Goal: Task Accomplishment & Management: Complete application form

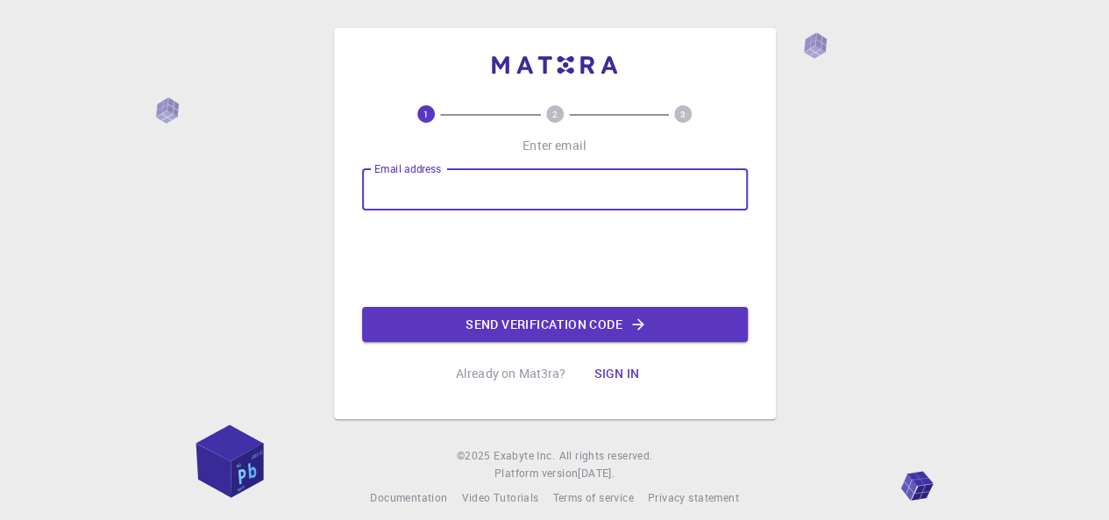
type input "[EMAIL_ADDRESS][DOMAIN_NAME]"
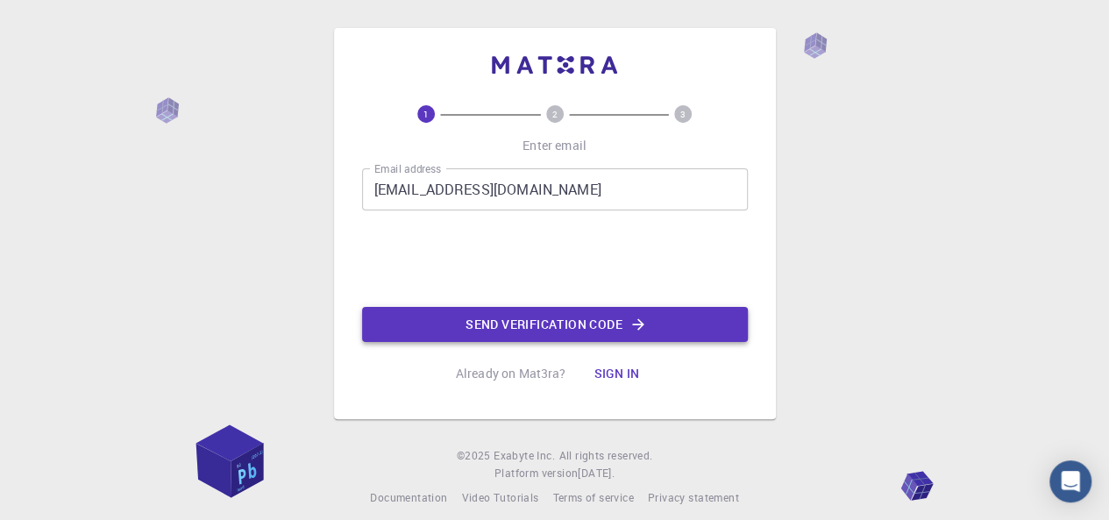
click at [458, 328] on button "Send verification code" at bounding box center [555, 324] width 386 height 35
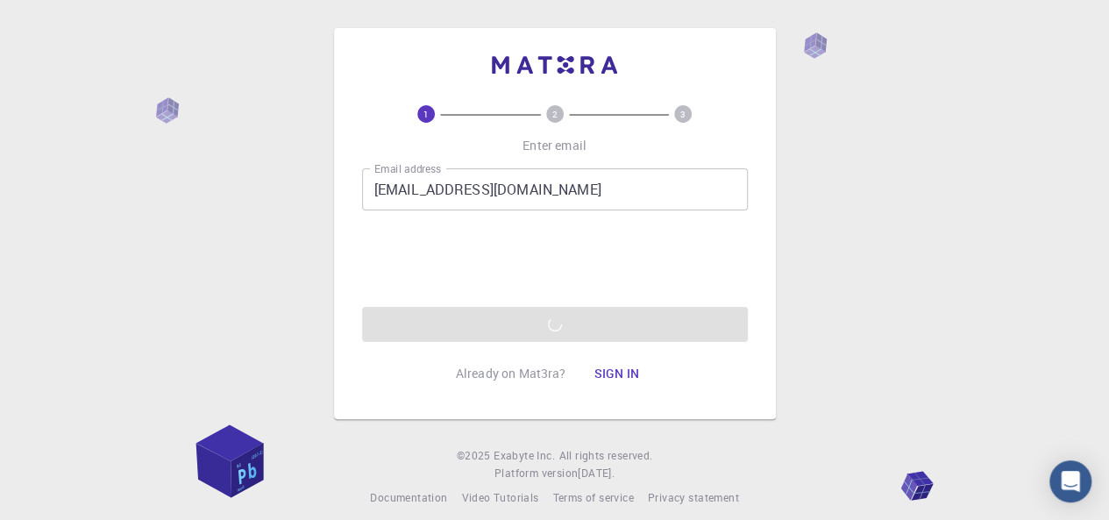
click at [547, 337] on div "Email address connecttoasim@gmail.com Email address 0cAFcWeA5-R5oGZtvfdVrP6qjoa…" at bounding box center [555, 255] width 386 height 174
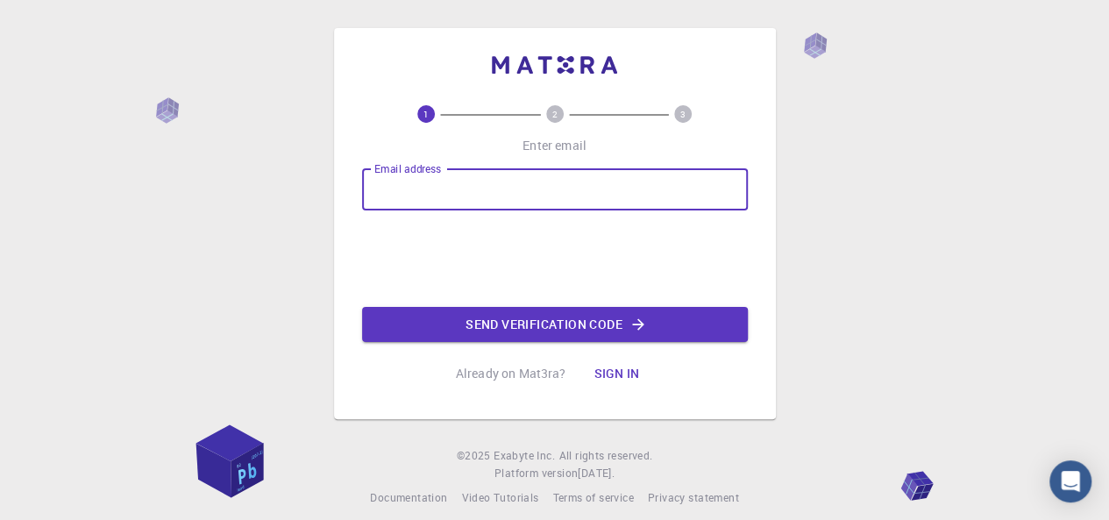
click at [400, 195] on input "Email address" at bounding box center [555, 189] width 386 height 42
type input "[EMAIL_ADDRESS][DOMAIN_NAME]"
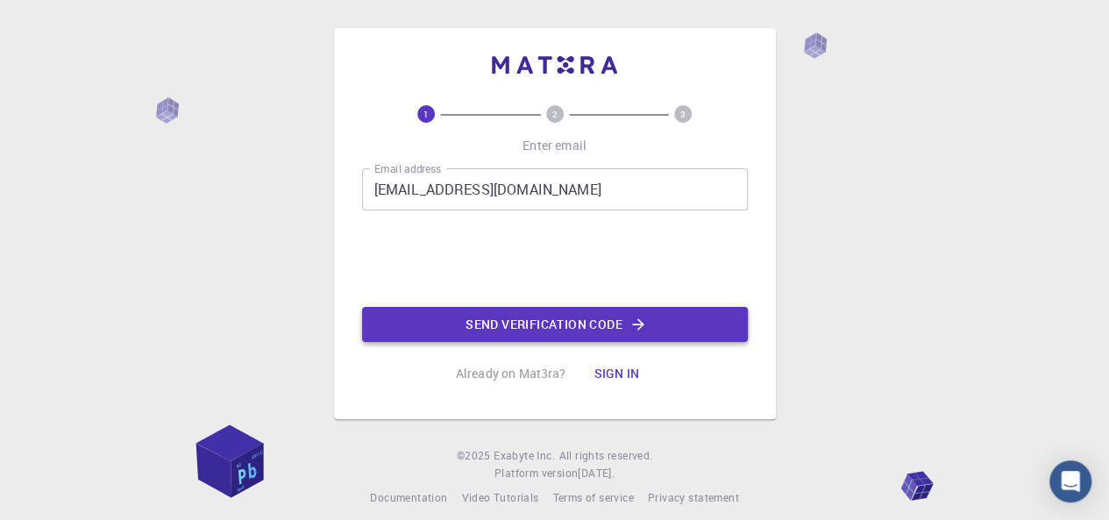
click at [491, 324] on button "Send verification code" at bounding box center [555, 324] width 386 height 35
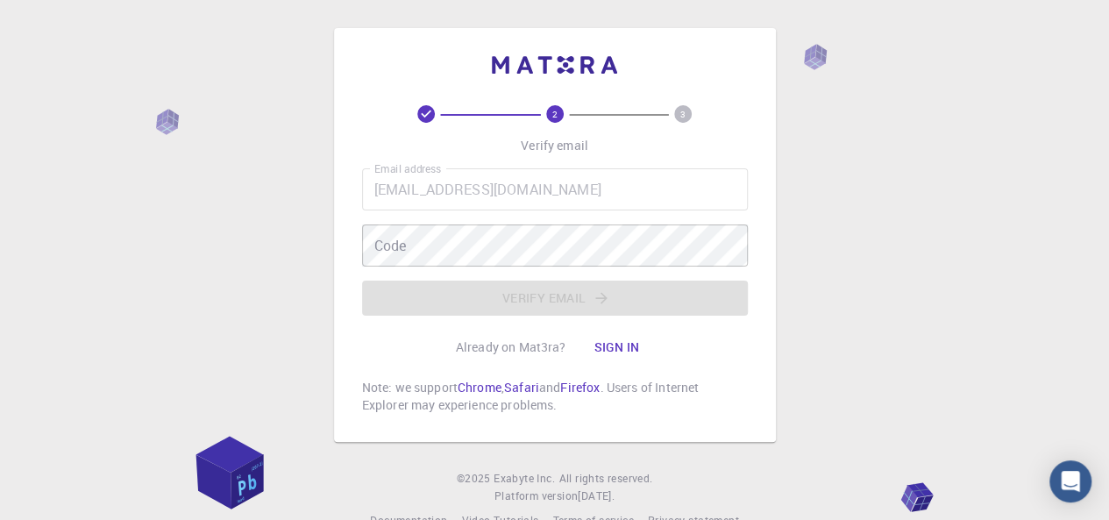
click at [394, 232] on div "Code Code" at bounding box center [555, 245] width 386 height 42
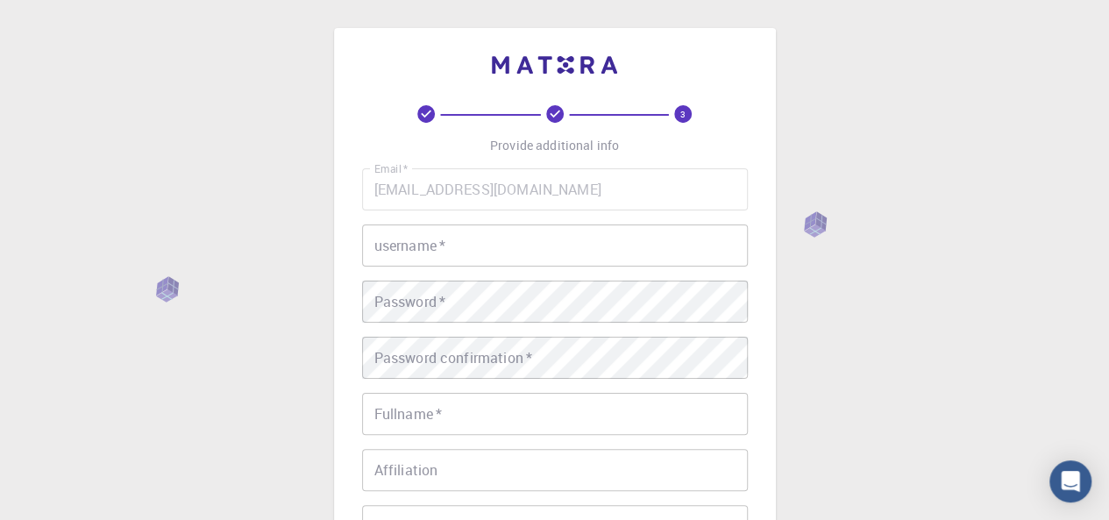
click at [474, 243] on input "username   *" at bounding box center [555, 245] width 386 height 42
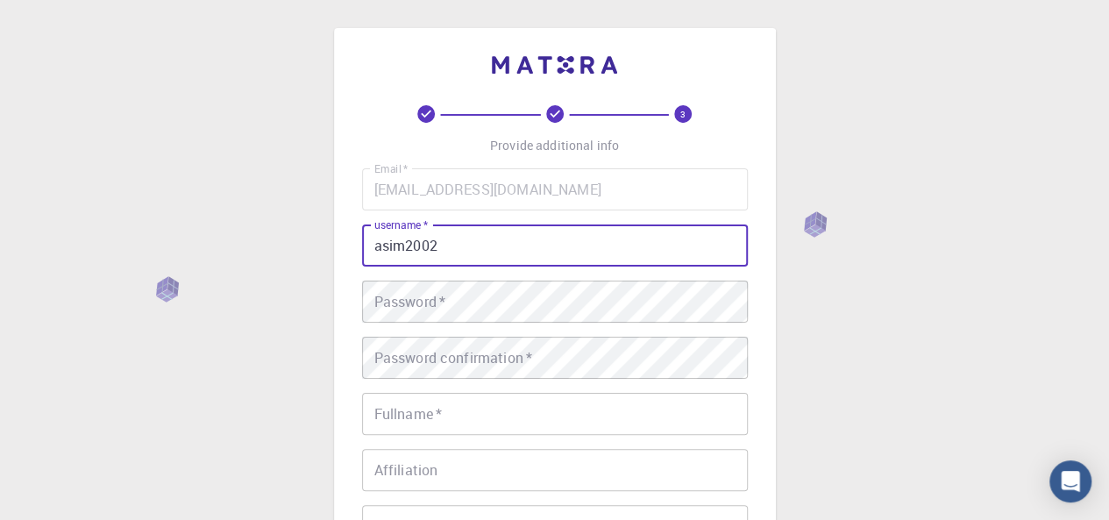
type input "asim2002"
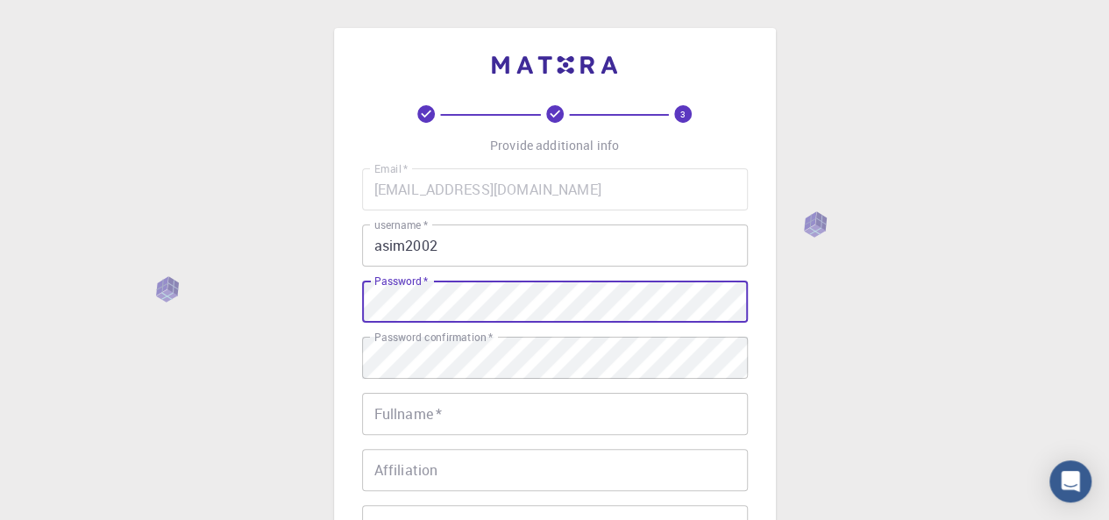
click at [340, 293] on div "3 Provide additional info Email   * [EMAIL_ADDRESS][DOMAIN_NAME] Email   * user…" at bounding box center [555, 402] width 442 height 748
click at [416, 322] on div "Email   * [EMAIL_ADDRESS][DOMAIN_NAME] Email   * username   * asim2002 username…" at bounding box center [555, 409] width 386 height 482
drag, startPoint x: 416, startPoint y: 323, endPoint x: 415, endPoint y: 334, distance: 11.4
click at [415, 348] on div "Password confirmation   * Password confirmation   *" at bounding box center [555, 358] width 386 height 42
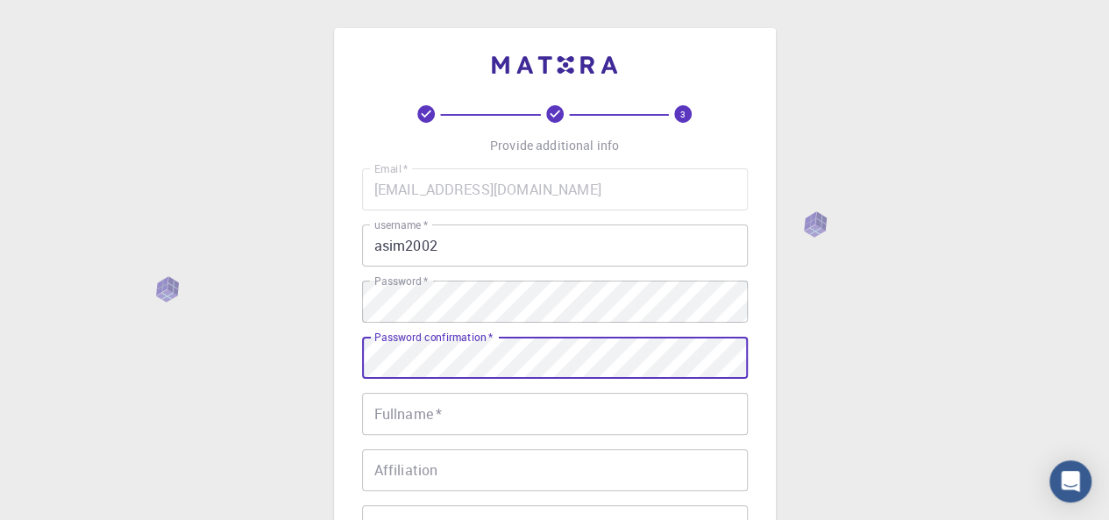
click at [428, 403] on div "Fullname   * Fullname   *" at bounding box center [555, 414] width 386 height 42
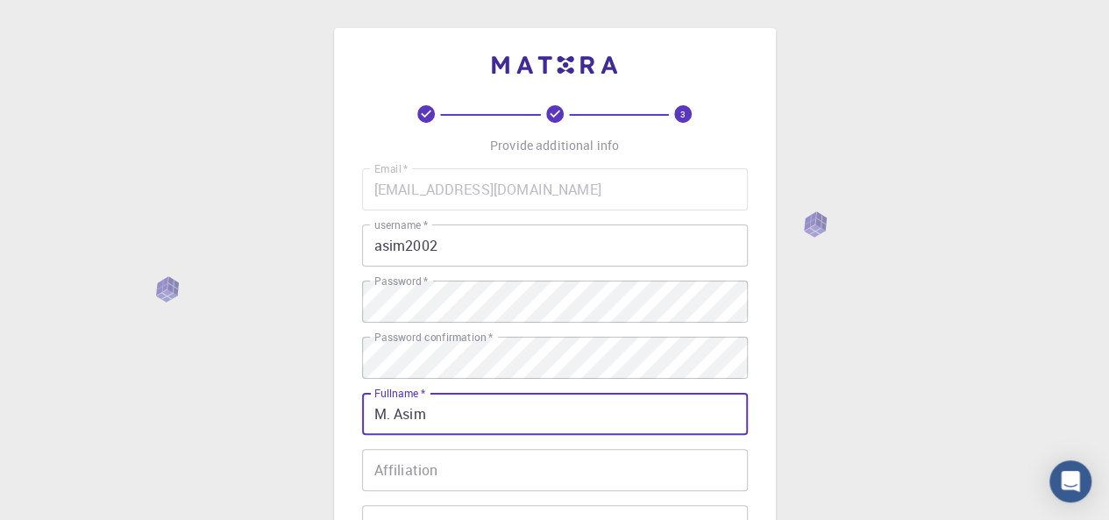
type input "M. Asim"
click at [963, 259] on div "3 Provide additional info Email   * [EMAIL_ADDRESS][DOMAIN_NAME] Email   * user…" at bounding box center [554, 446] width 1109 height 892
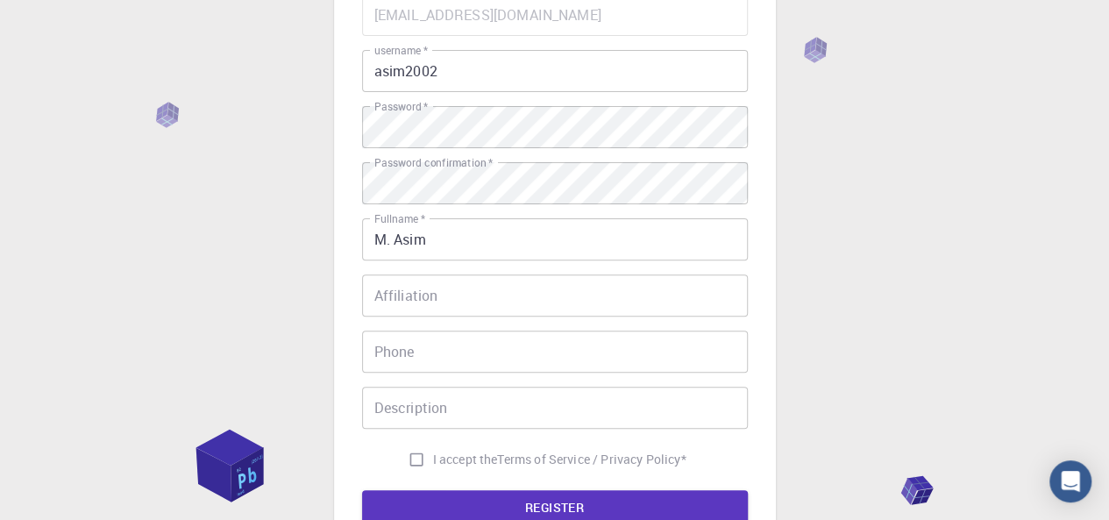
scroll to position [177, 0]
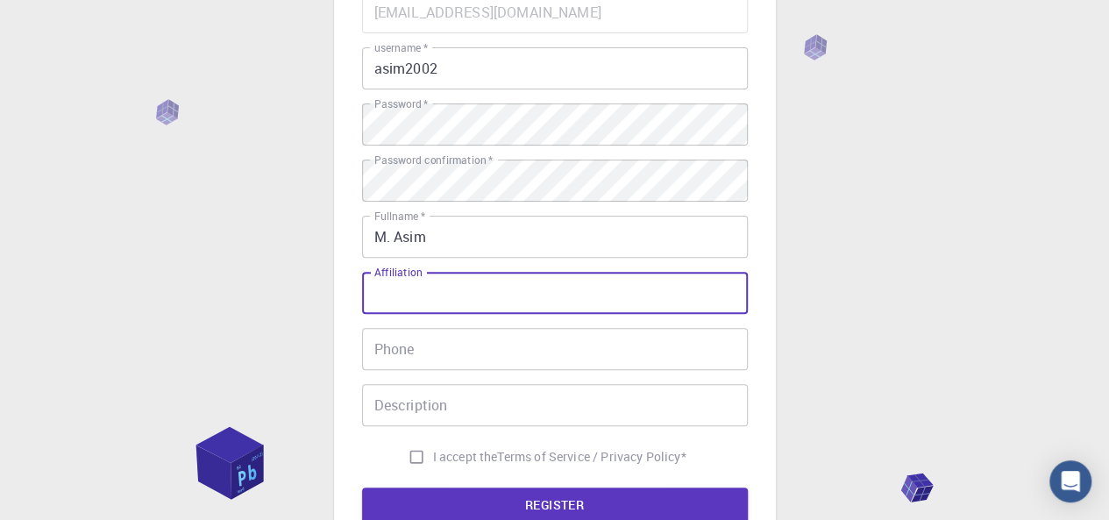
click at [442, 296] on input "Affiliation" at bounding box center [555, 293] width 386 height 42
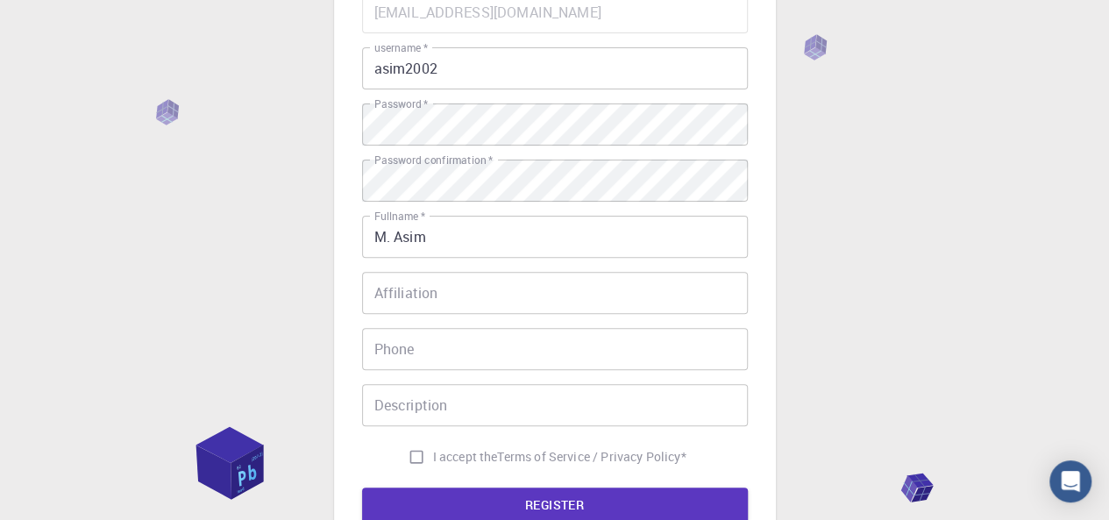
click at [923, 303] on div "3 Provide additional info Email   * [EMAIL_ADDRESS][DOMAIN_NAME] Email   * user…" at bounding box center [554, 269] width 1109 height 892
click at [420, 364] on input "Phone" at bounding box center [555, 349] width 386 height 42
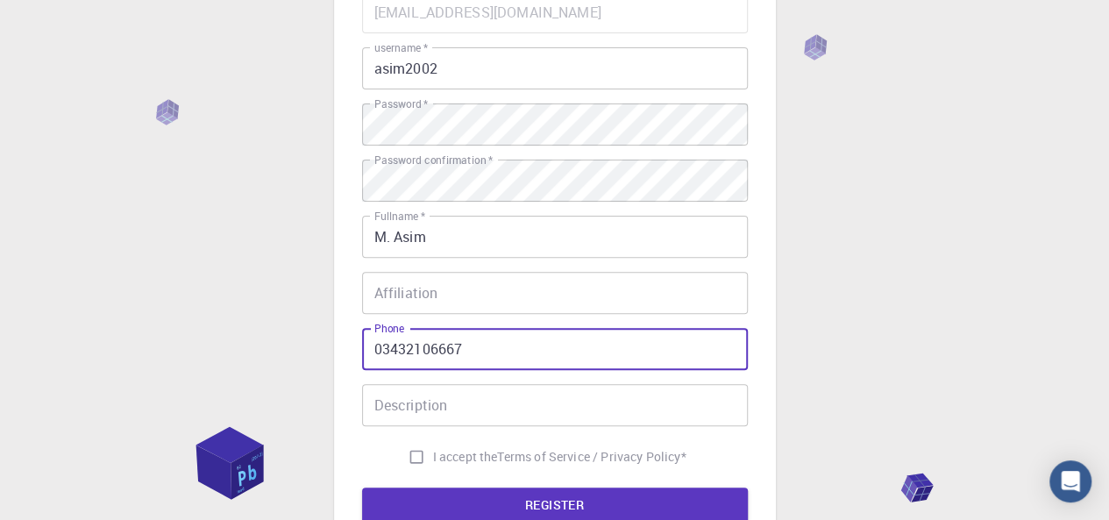
type input "03432106667"
click at [1009, 320] on div "3 Provide additional info Email   * [EMAIL_ADDRESS][DOMAIN_NAME] Email   * user…" at bounding box center [554, 269] width 1109 height 892
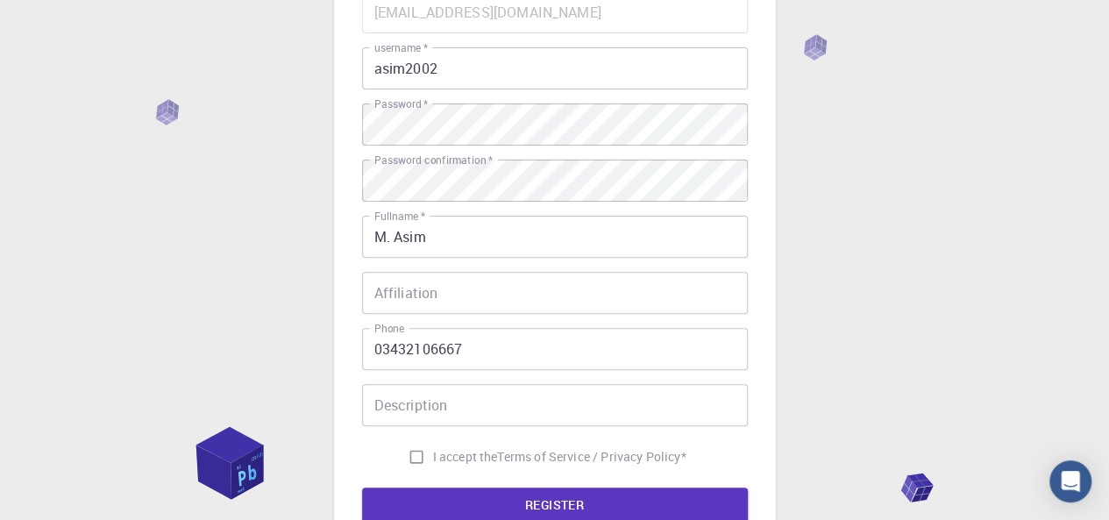
click at [414, 456] on input "I accept the Terms of Service / Privacy Policy *" at bounding box center [416, 456] width 33 height 33
checkbox input "true"
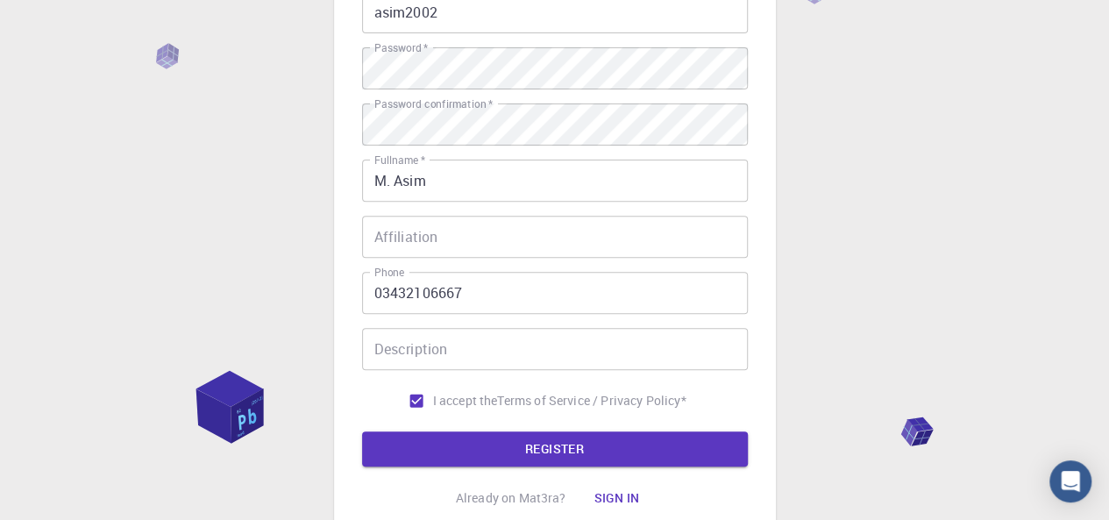
scroll to position [237, 0]
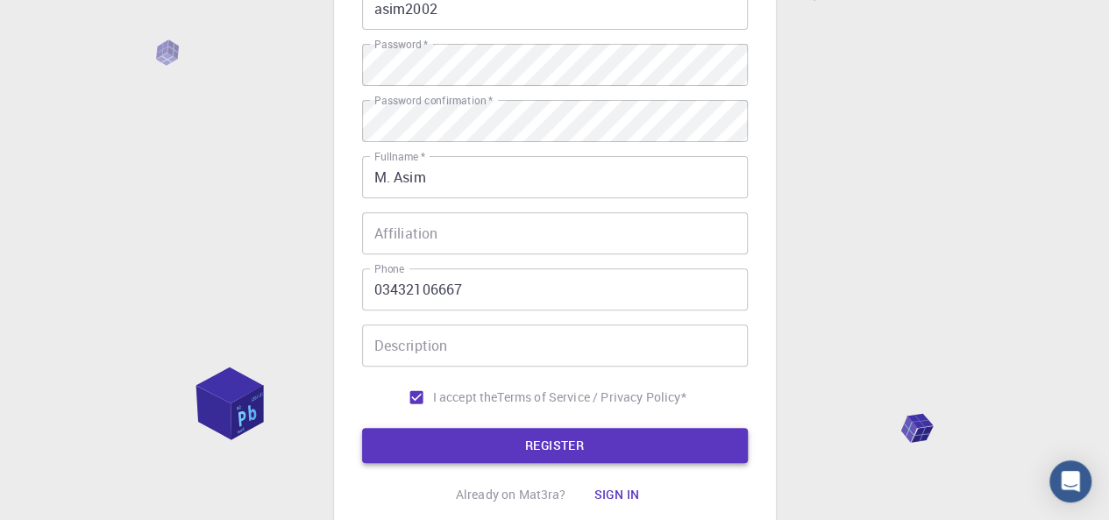
click at [614, 457] on button "REGISTER" at bounding box center [555, 445] width 386 height 35
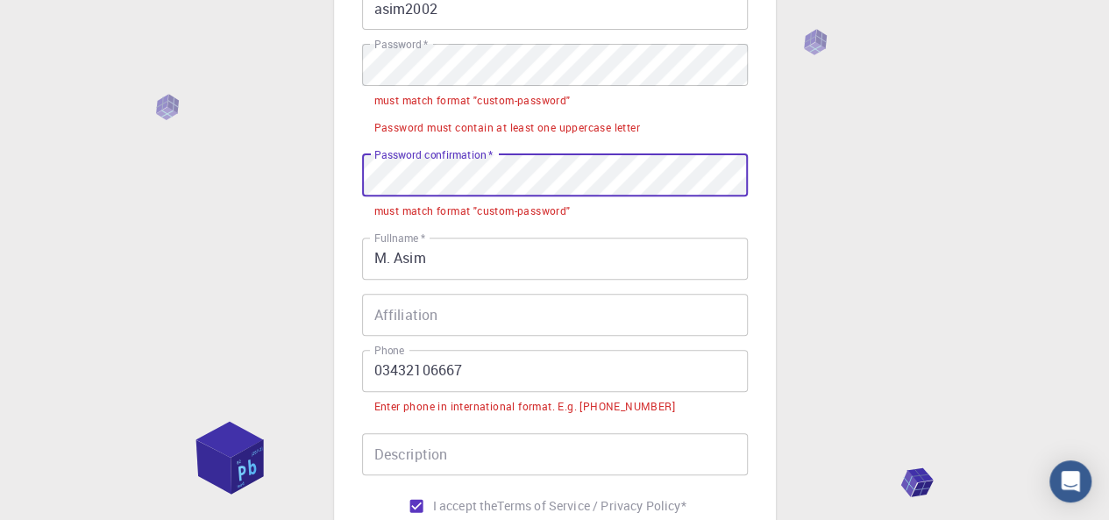
click at [351, 174] on div "3 Provide additional info Email   * [EMAIL_ADDRESS][DOMAIN_NAME] Email   * user…" at bounding box center [555, 219] width 442 height 857
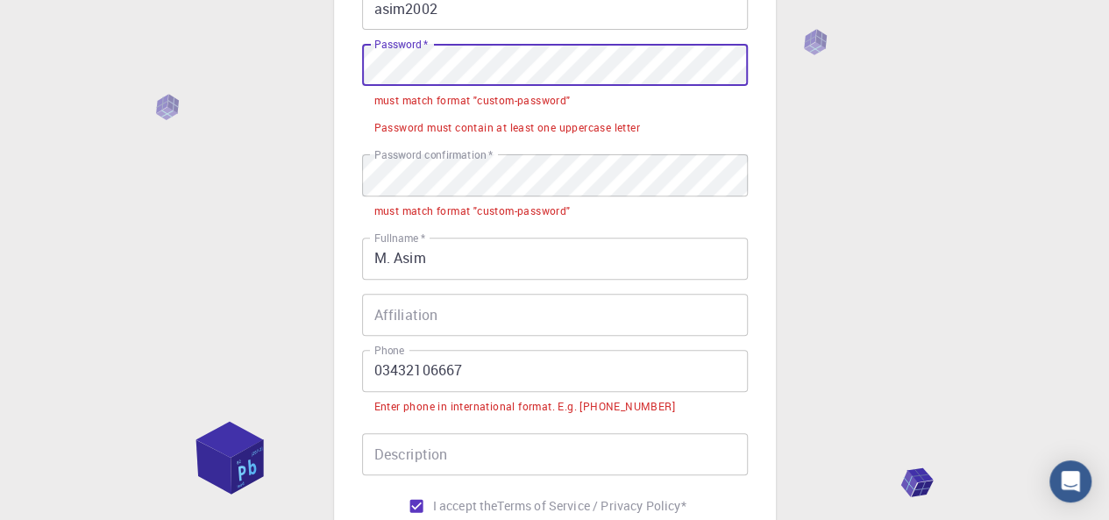
click at [324, 66] on div "3 Provide additional info Email   * [EMAIL_ADDRESS][DOMAIN_NAME] Email   * user…" at bounding box center [554, 263] width 1109 height 1000
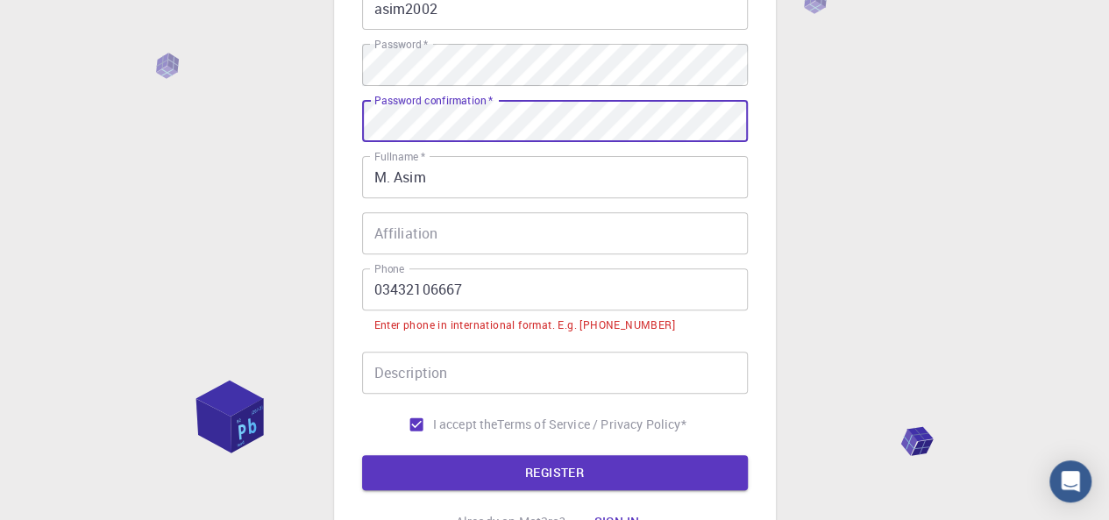
click at [384, 289] on input "03432106667" at bounding box center [555, 289] width 386 height 42
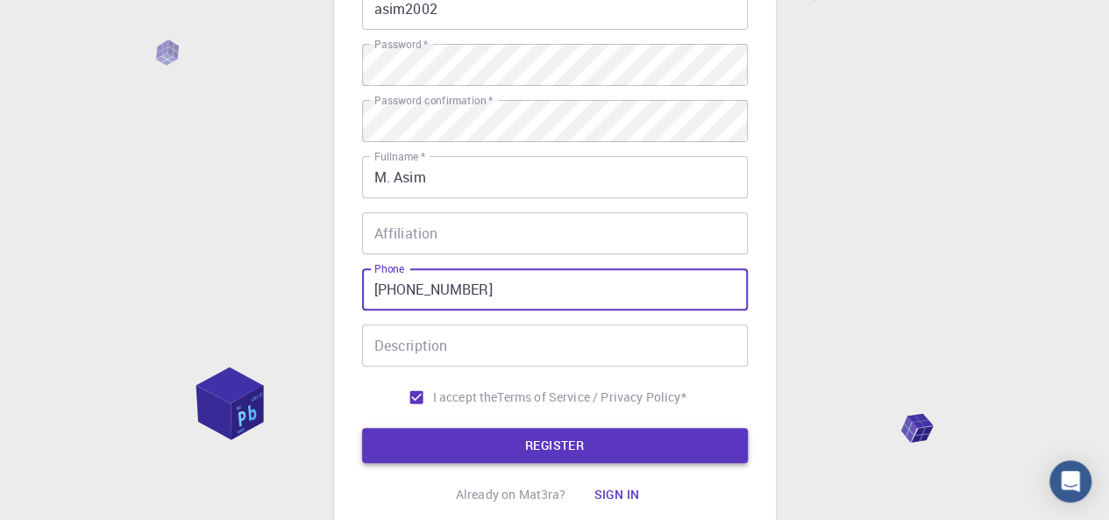
type input "[PHONE_NUMBER]"
click at [463, 444] on button "REGISTER" at bounding box center [555, 445] width 386 height 35
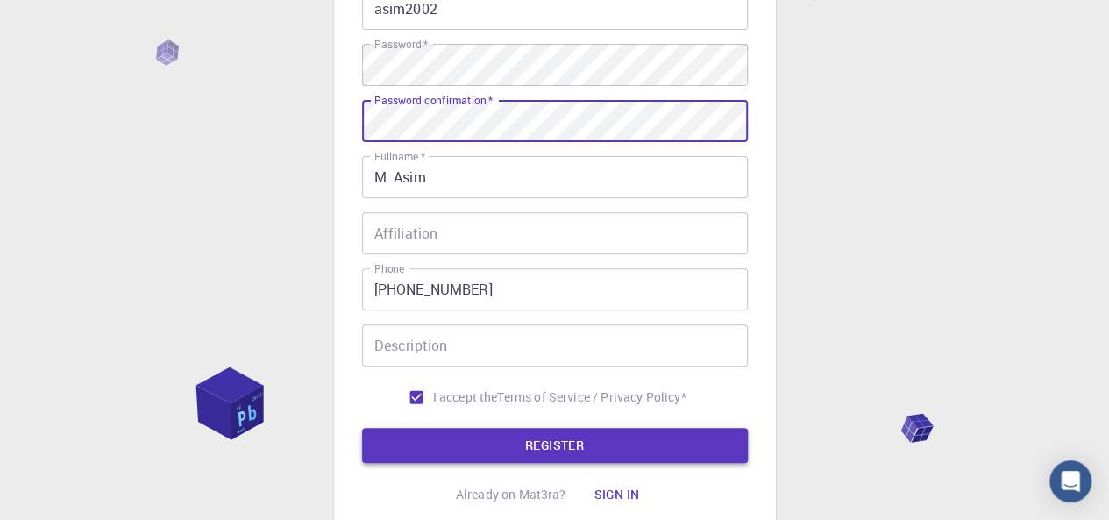
click at [546, 443] on button "REGISTER" at bounding box center [555, 445] width 386 height 35
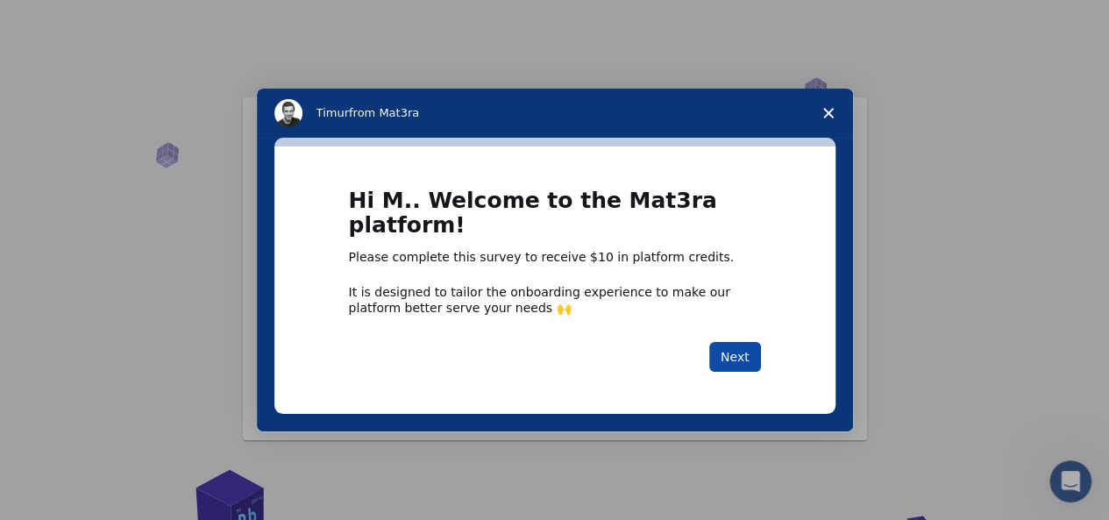
click at [747, 360] on button "Next" at bounding box center [735, 357] width 52 height 30
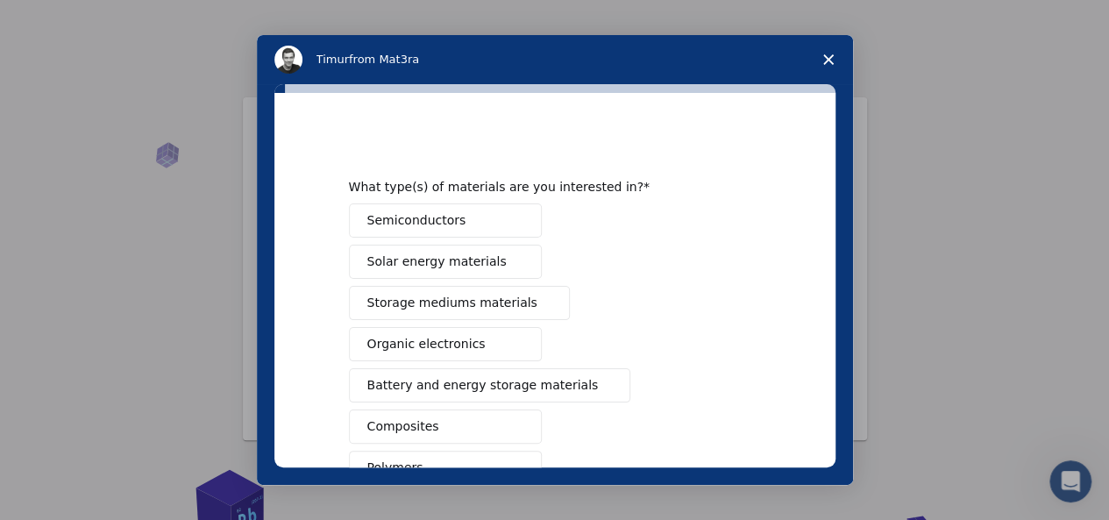
click at [831, 63] on polygon "Close survey" at bounding box center [828, 59] width 11 height 11
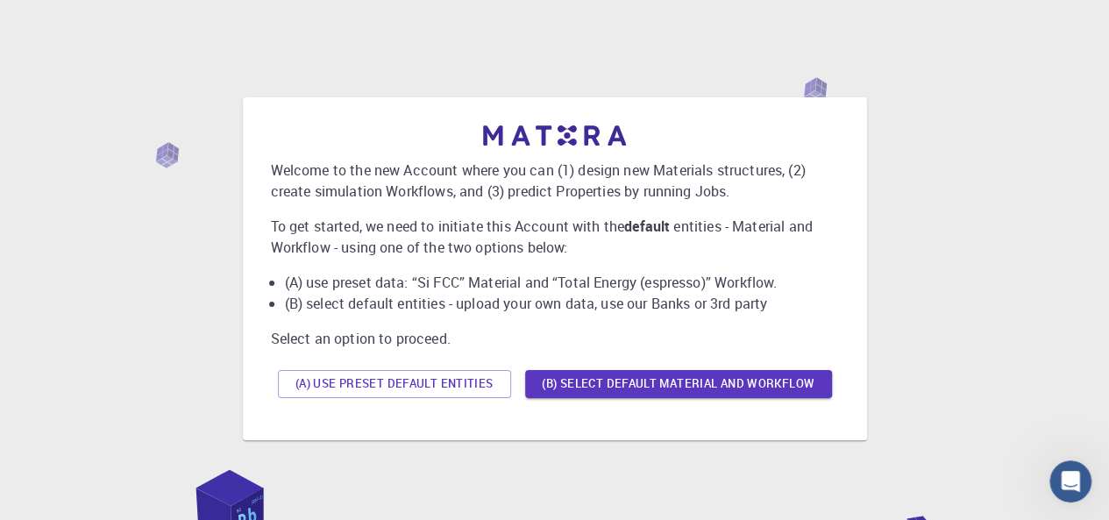
scroll to position [105, 0]
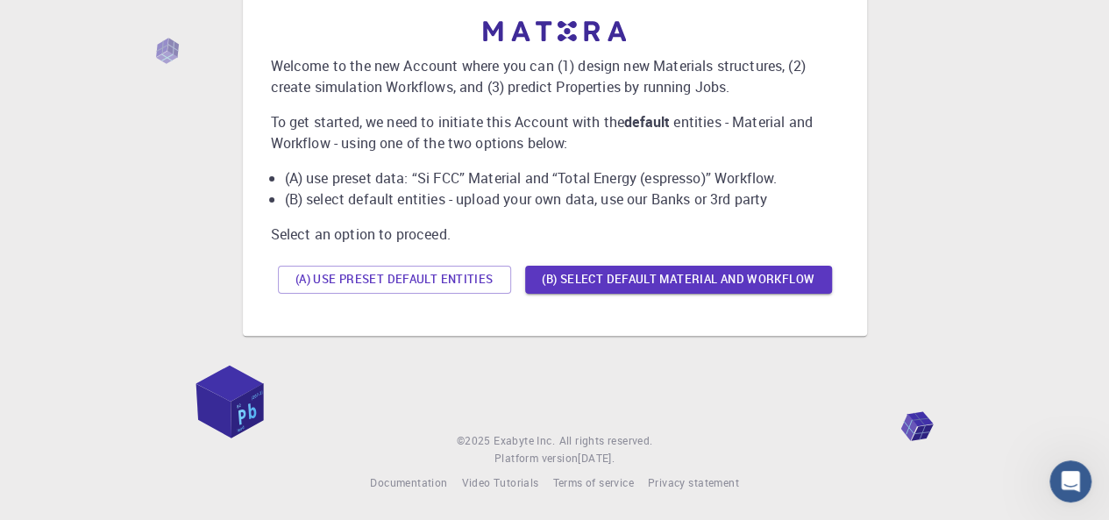
click at [380, 260] on div "(A) Use preset default entities (B) Select default material and workflow" at bounding box center [555, 280] width 568 height 42
click at [391, 273] on button "(A) Use preset default entities" at bounding box center [394, 280] width 233 height 28
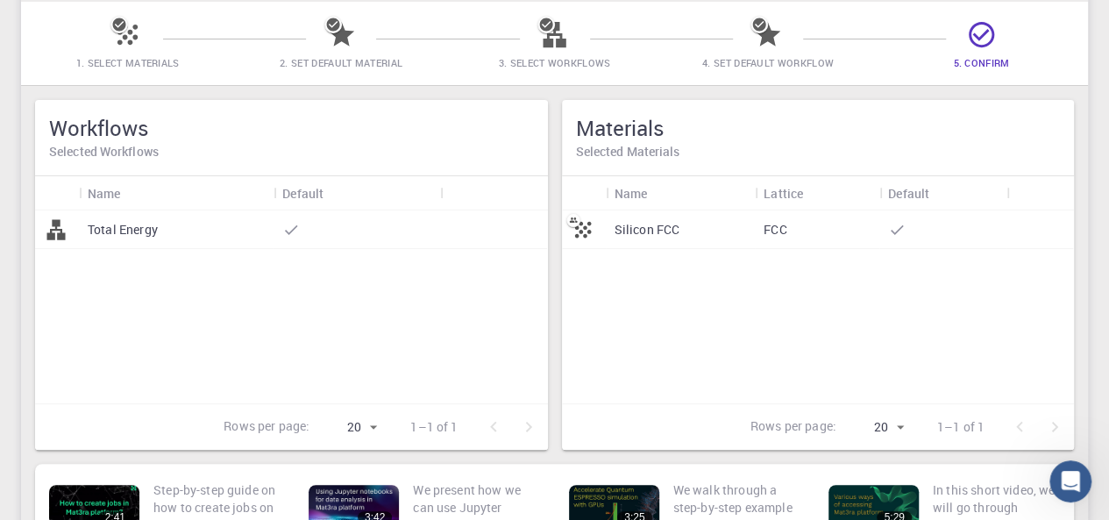
scroll to position [107, 0]
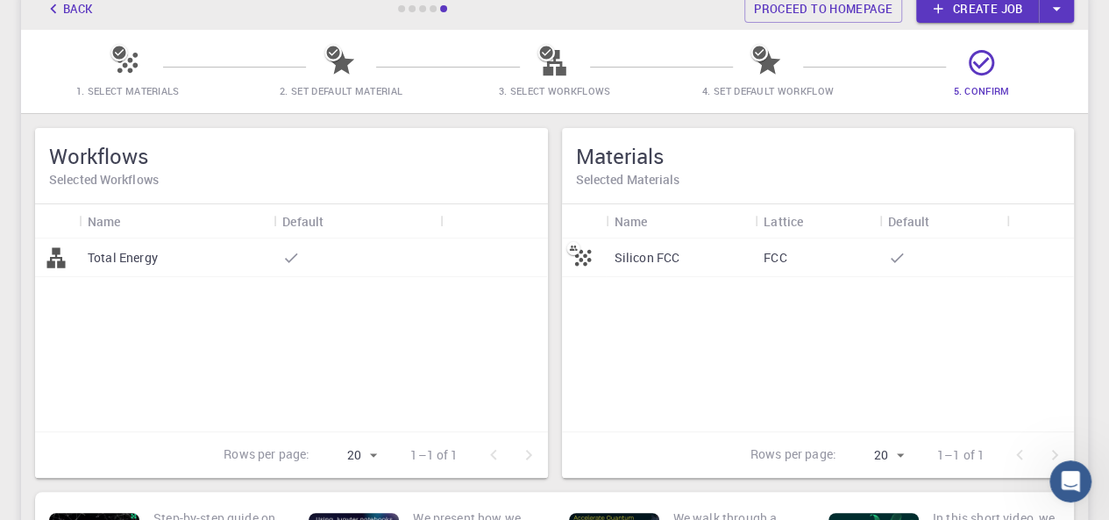
click at [265, 277] on div "Total Energy" at bounding box center [176, 257] width 195 height 39
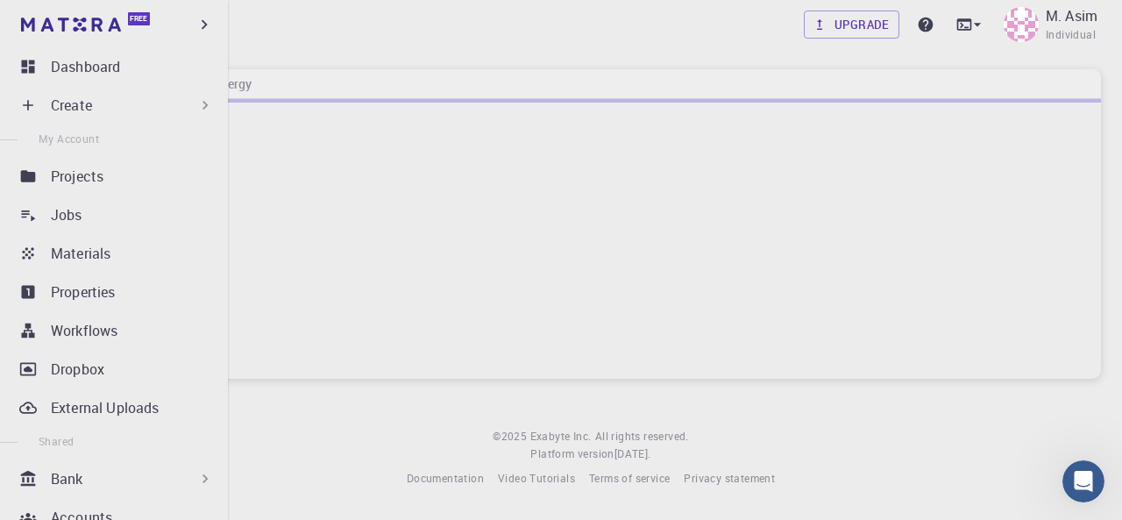
click at [23, 103] on icon at bounding box center [28, 105] width 18 height 18
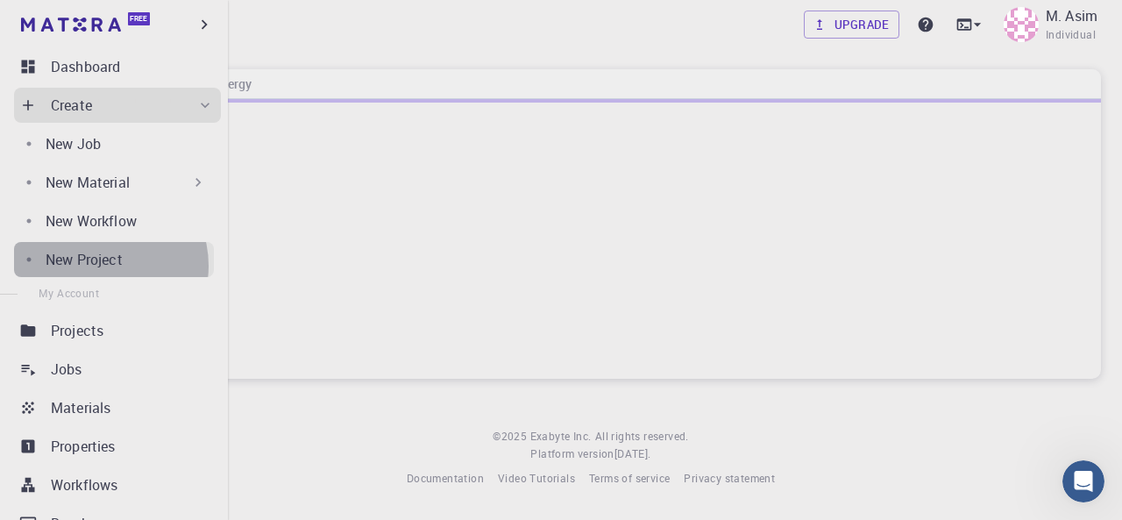
click at [100, 266] on p "New Project" at bounding box center [84, 259] width 77 height 21
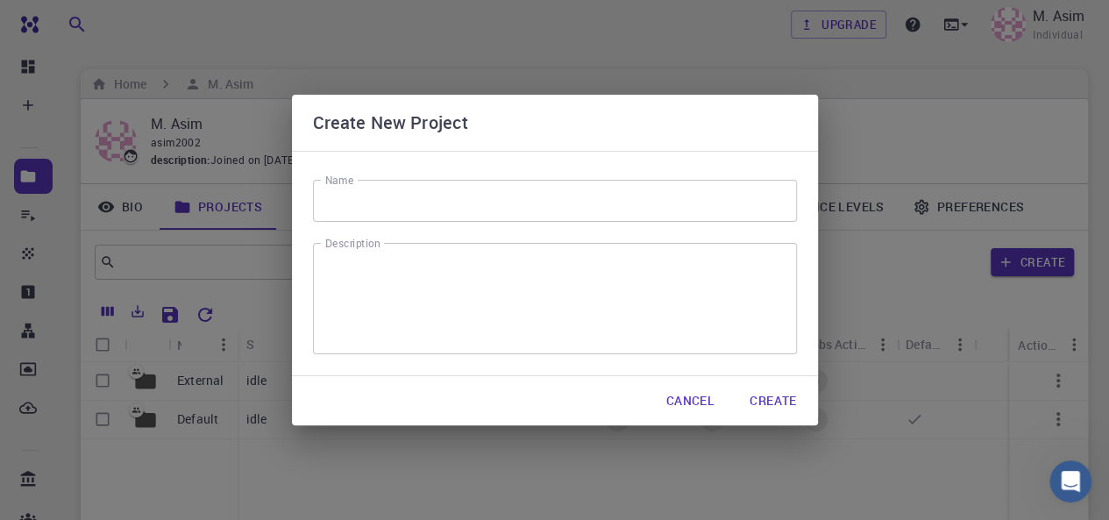
click at [424, 213] on input "Name" at bounding box center [555, 201] width 484 height 42
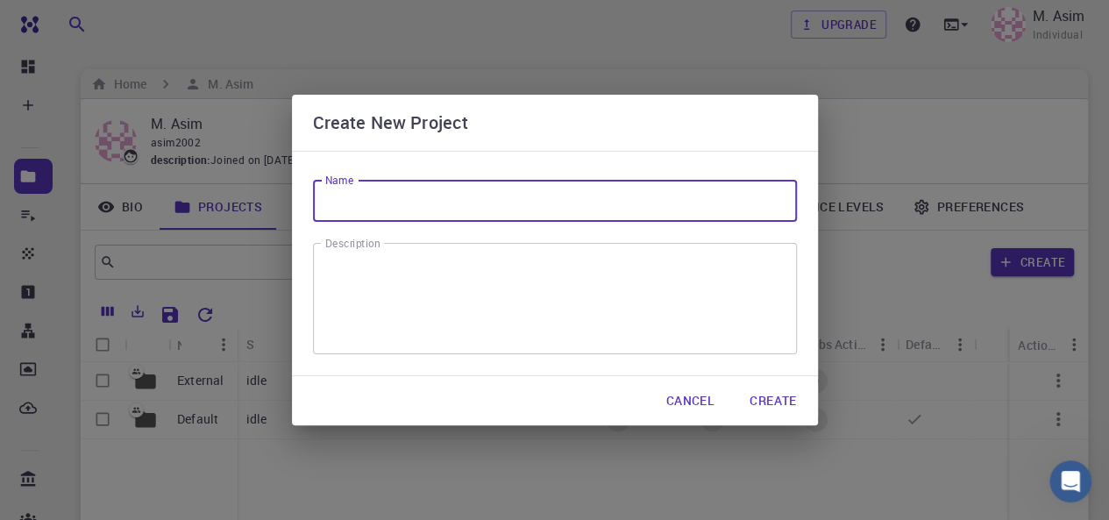
click at [699, 400] on button "Cancel" at bounding box center [690, 400] width 76 height 35
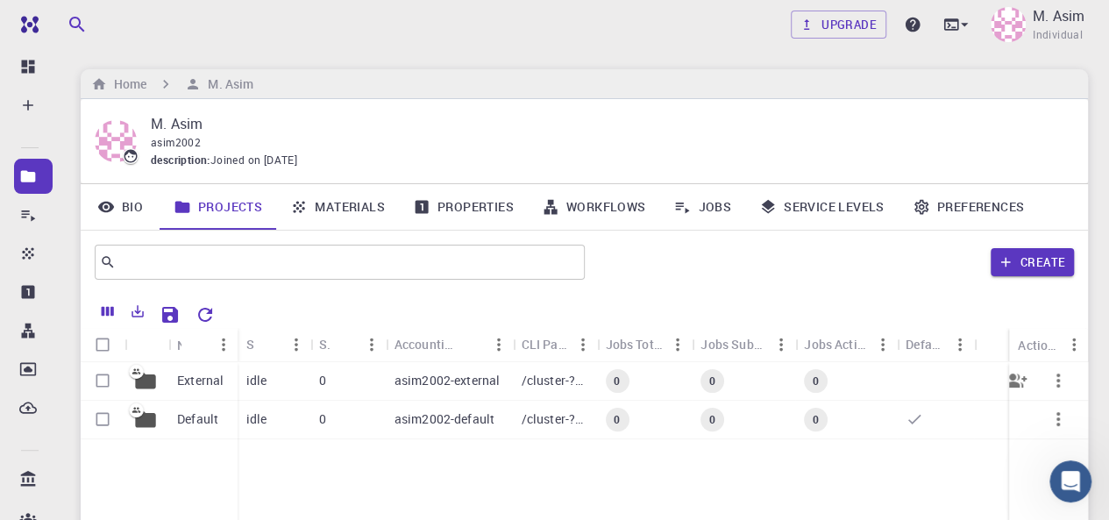
click at [489, 384] on p "asim2002-external" at bounding box center [447, 381] width 106 height 18
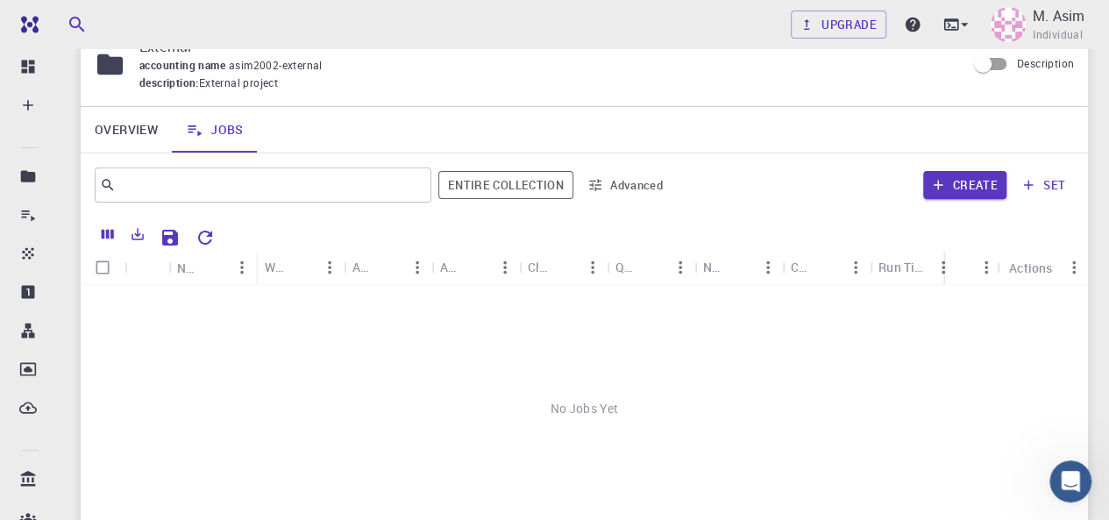
scroll to position [32, 0]
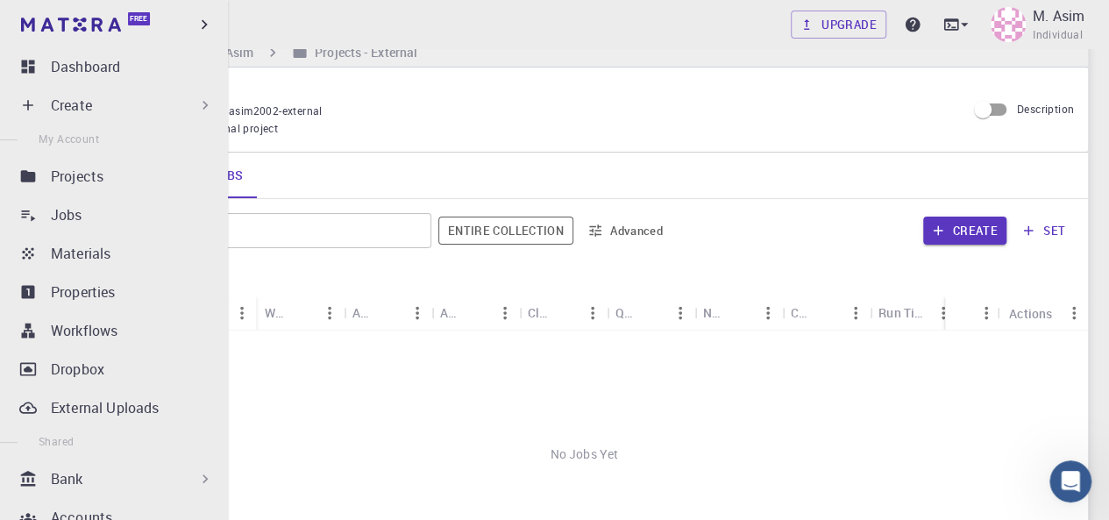
click at [30, 99] on icon at bounding box center [28, 105] width 18 height 18
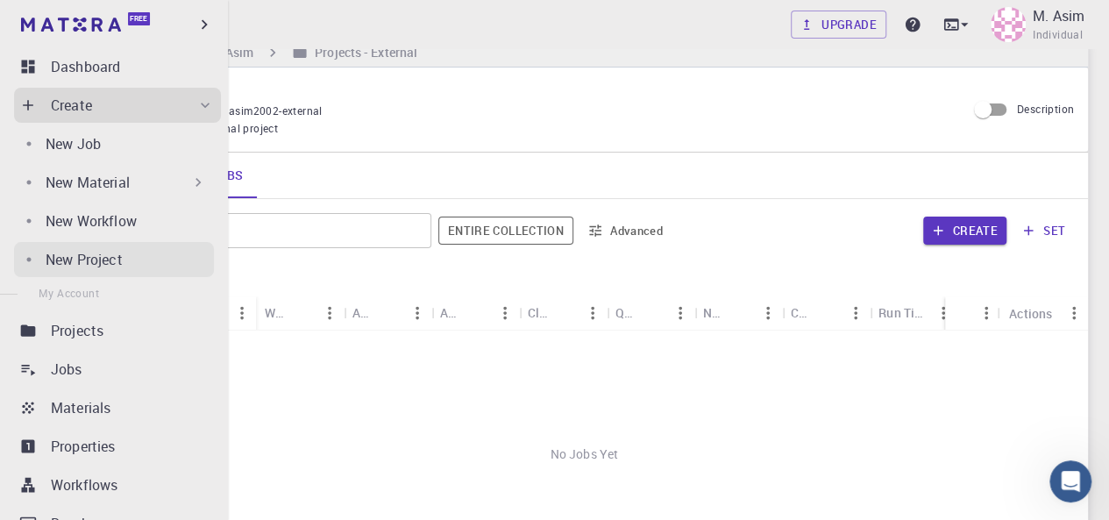
click at [125, 248] on link "New Project" at bounding box center [114, 259] width 200 height 35
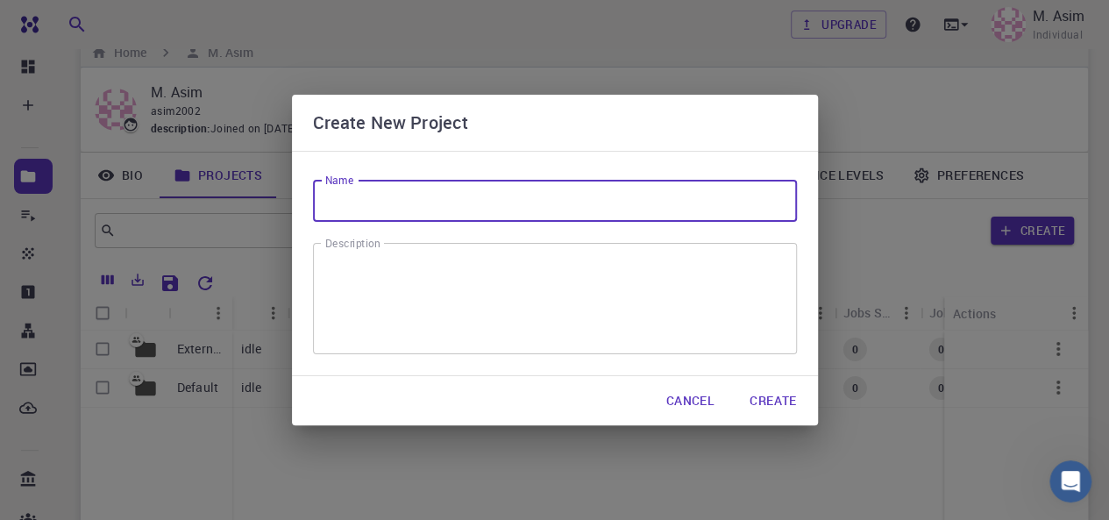
click at [463, 199] on input "Name" at bounding box center [555, 201] width 484 height 42
type input "Exam"
click at [432, 273] on textarea "Description" at bounding box center [554, 299] width 459 height 82
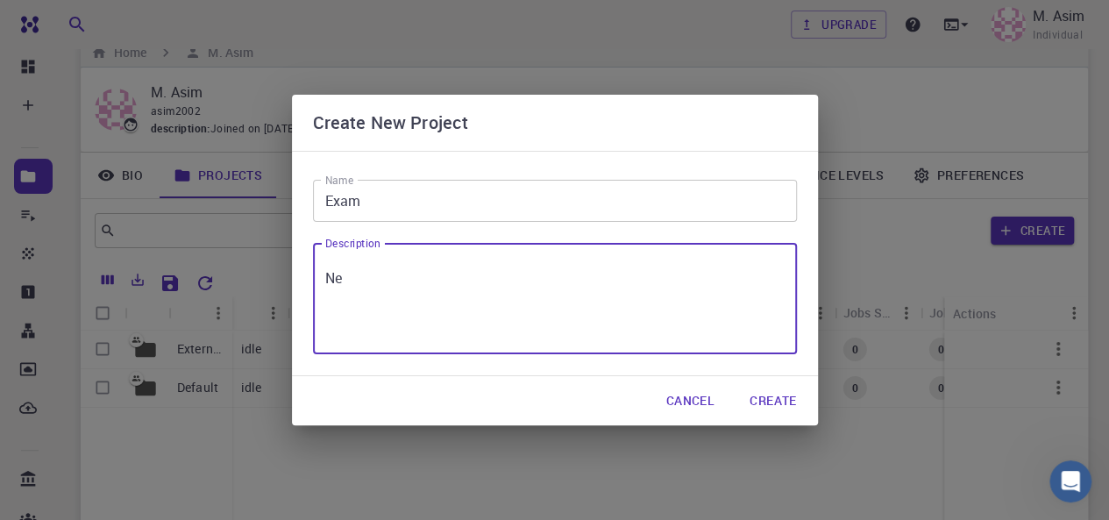
type textarea "N"
type textarea "First Sample"
click at [783, 402] on button "Create" at bounding box center [772, 400] width 74 height 35
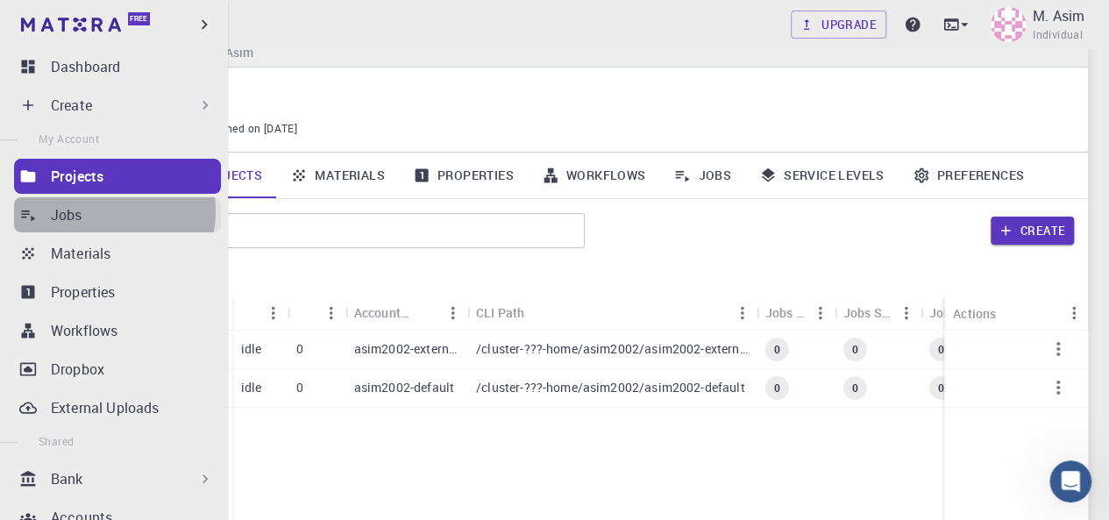
click at [110, 211] on div "Jobs" at bounding box center [136, 214] width 170 height 21
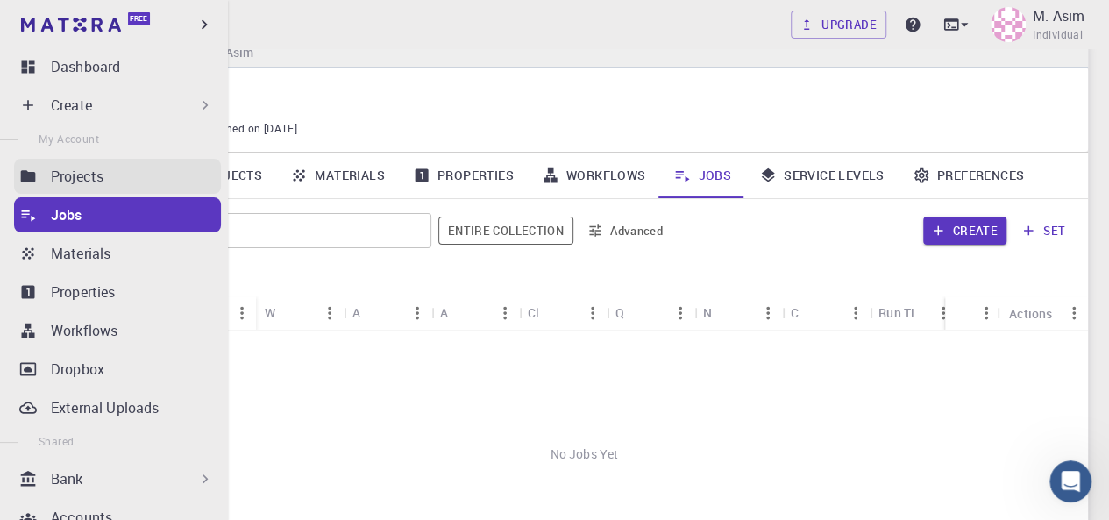
click at [129, 174] on div "Projects" at bounding box center [136, 176] width 170 height 21
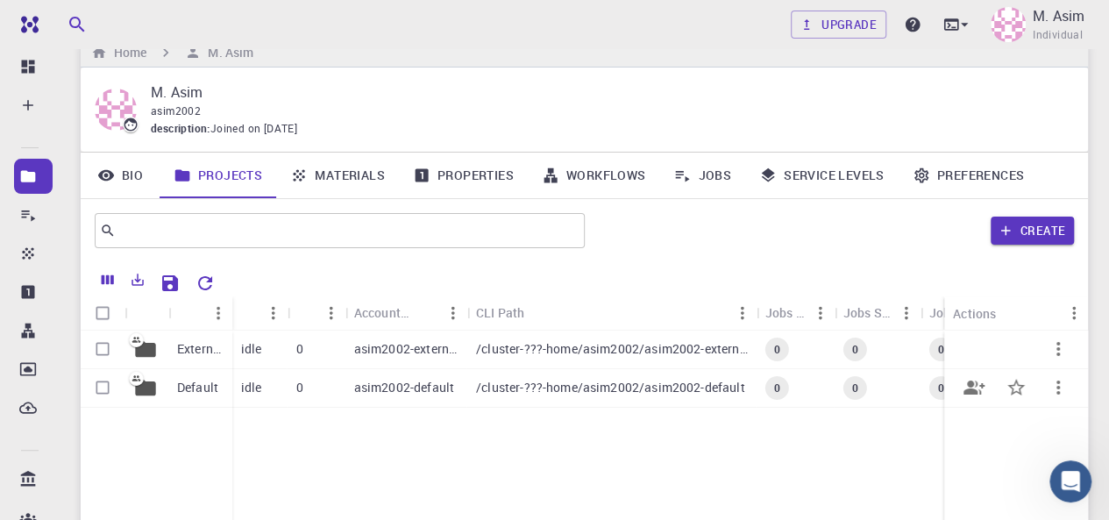
click at [1054, 387] on icon "button" at bounding box center [1057, 387] width 21 height 21
click at [900, 471] on div at bounding box center [554, 260] width 1109 height 520
click at [419, 344] on p "asim2002-external" at bounding box center [406, 349] width 104 height 18
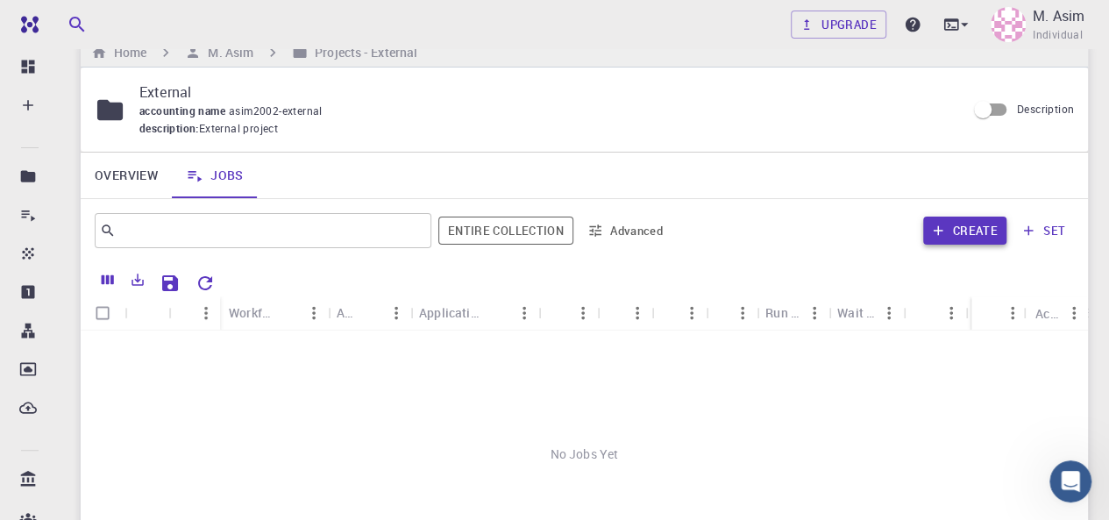
click at [972, 223] on button "Create" at bounding box center [964, 230] width 83 height 28
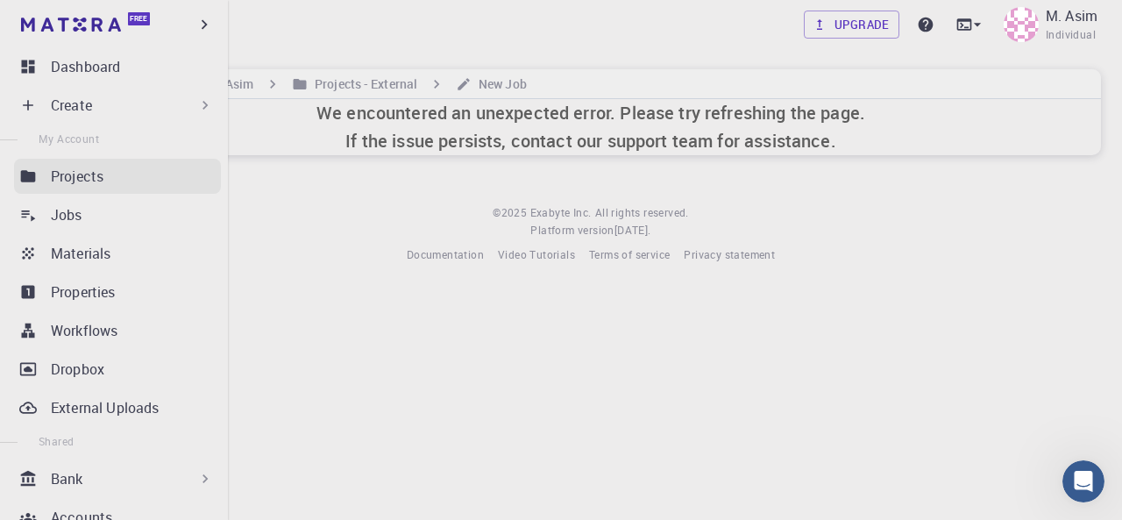
click at [102, 168] on p "Projects" at bounding box center [77, 176] width 53 height 21
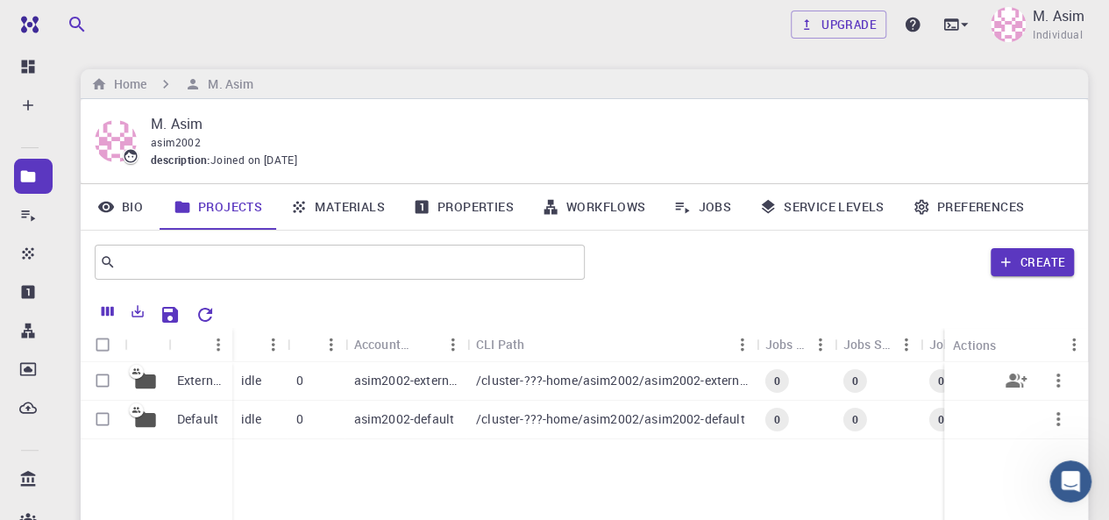
click at [107, 381] on input "Select row" at bounding box center [102, 380] width 33 height 33
checkbox input "true"
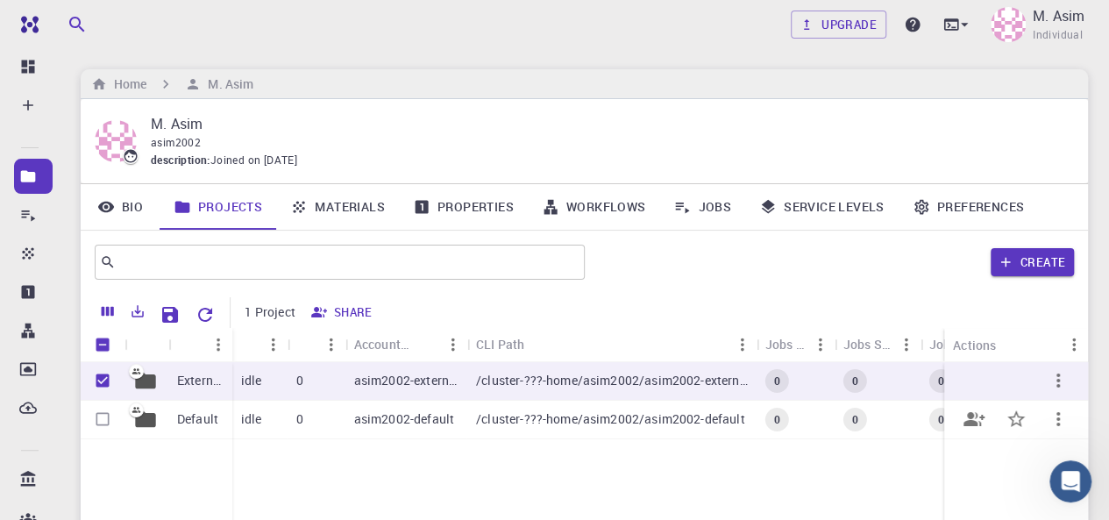
click at [105, 415] on input "Select row" at bounding box center [102, 418] width 33 height 33
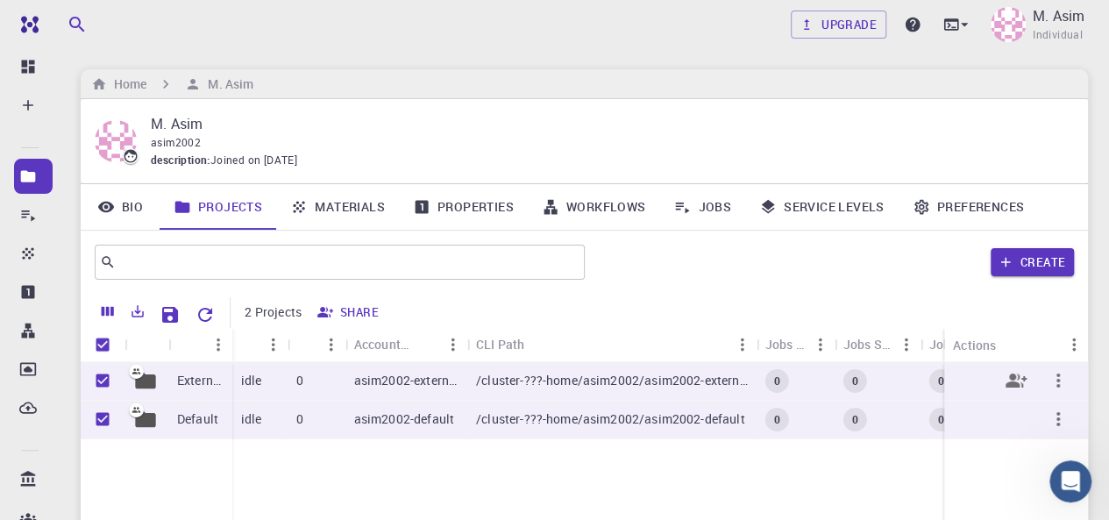
click at [1059, 390] on icon "button" at bounding box center [1057, 380] width 21 height 21
click at [575, 459] on div at bounding box center [554, 260] width 1109 height 520
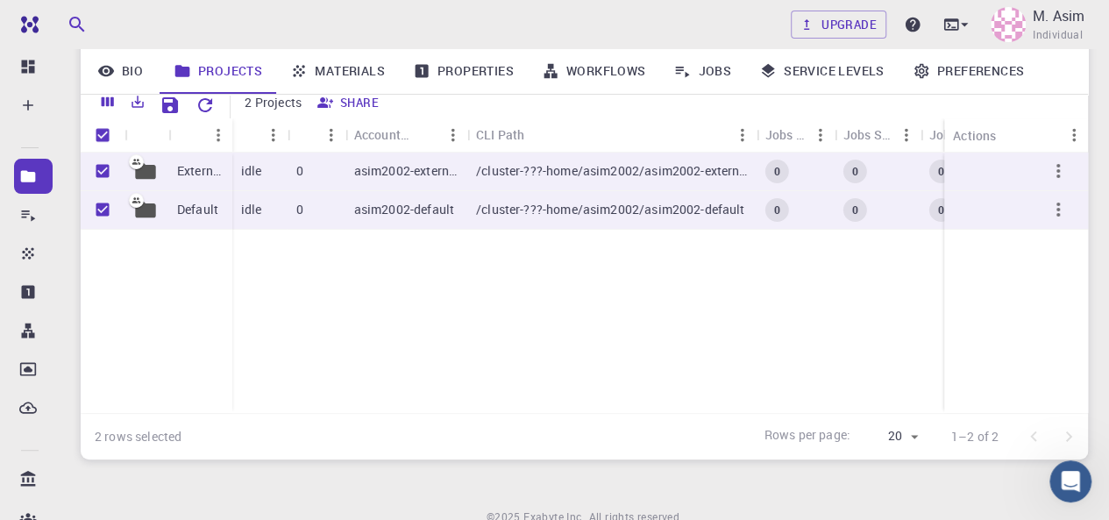
scroll to position [223, 0]
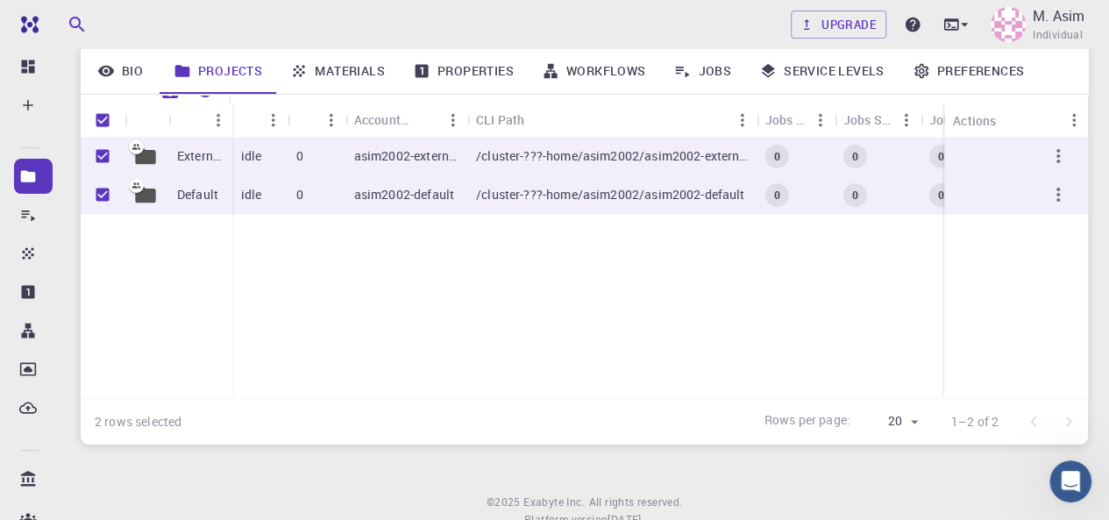
click at [463, 309] on div "External Default idle 0 asim2002-external /cluster-???-home/asim2002/asim2002-e…" at bounding box center [644, 268] width 1127 height 260
click at [305, 439] on div "2 rows selected Rows per page: 20 20 1–2 of 2" at bounding box center [584, 421] width 1007 height 46
click at [109, 195] on input "Unselect row" at bounding box center [102, 194] width 33 height 33
checkbox input "false"
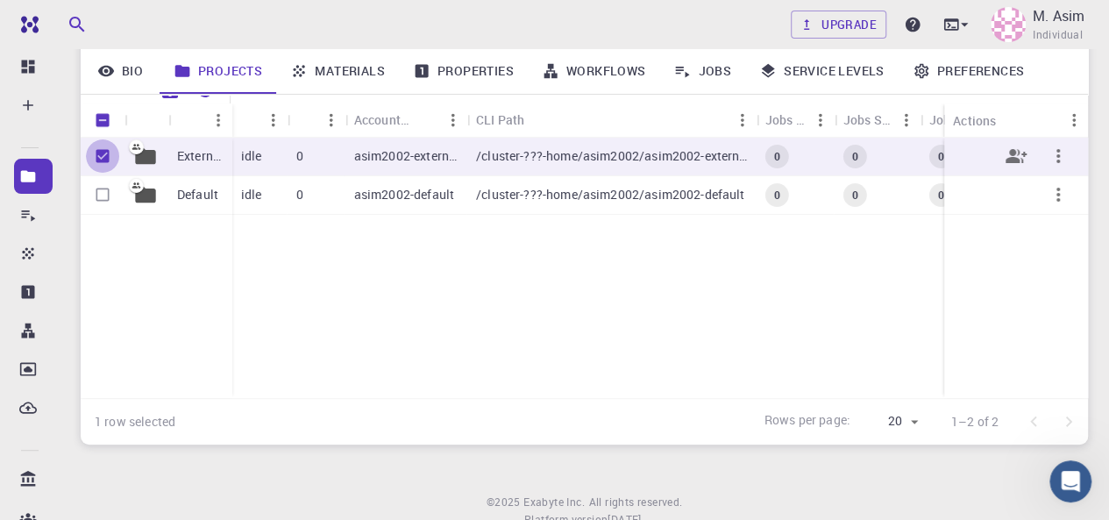
click at [105, 153] on input "Unselect row" at bounding box center [102, 155] width 33 height 33
checkbox input "false"
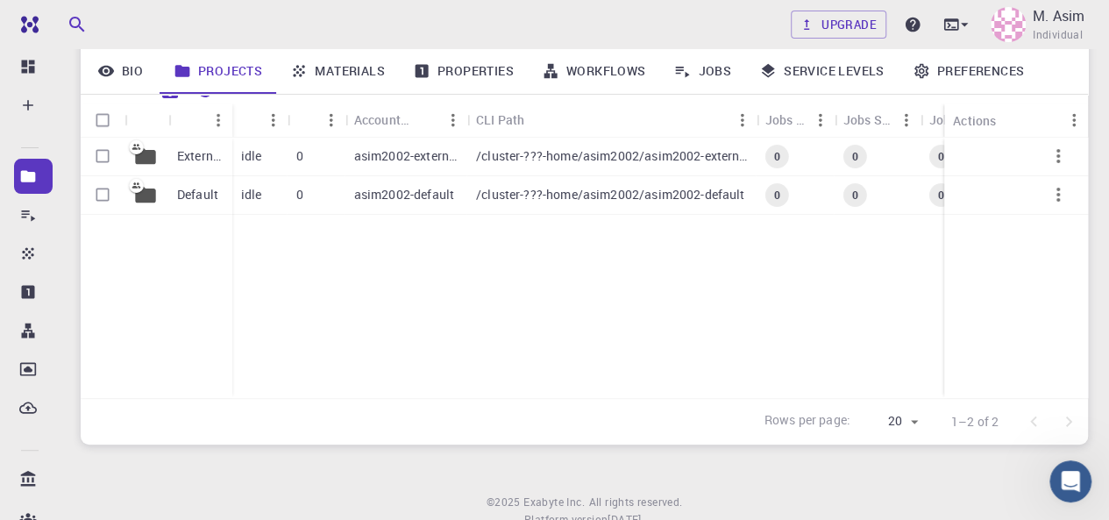
click at [962, 69] on link "Preferences" at bounding box center [967, 71] width 139 height 46
